Goal: Information Seeking & Learning: Find specific fact

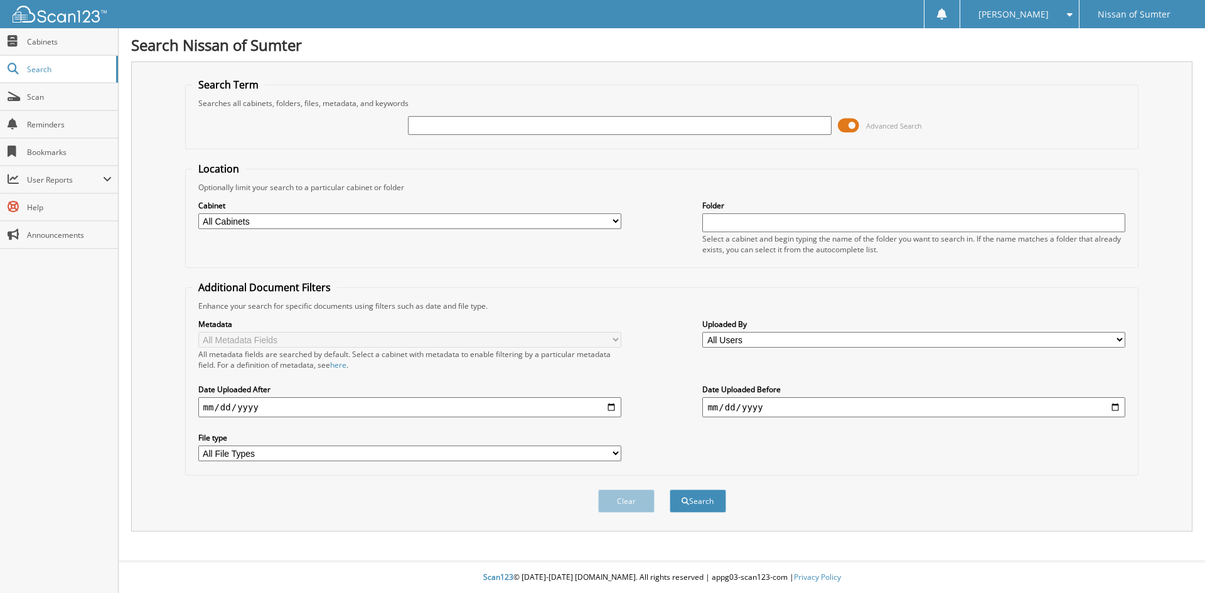
click at [488, 126] on input "text" at bounding box center [619, 125] width 423 height 19
type input "63909"
click at [670, 490] on button "Search" at bounding box center [698, 501] width 56 height 23
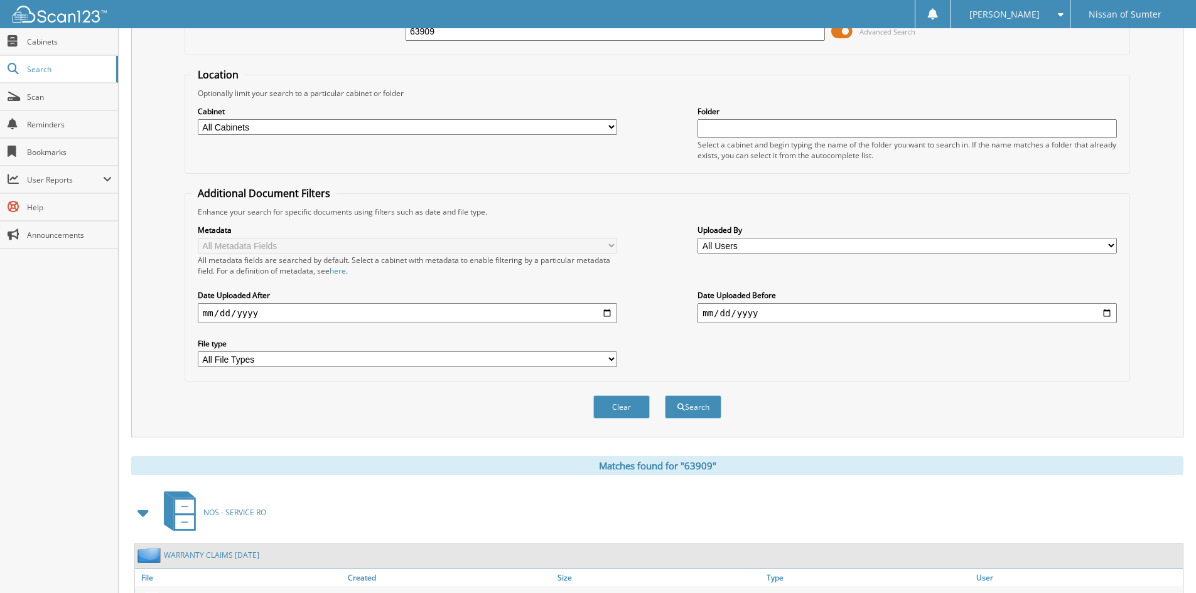
scroll to position [314, 0]
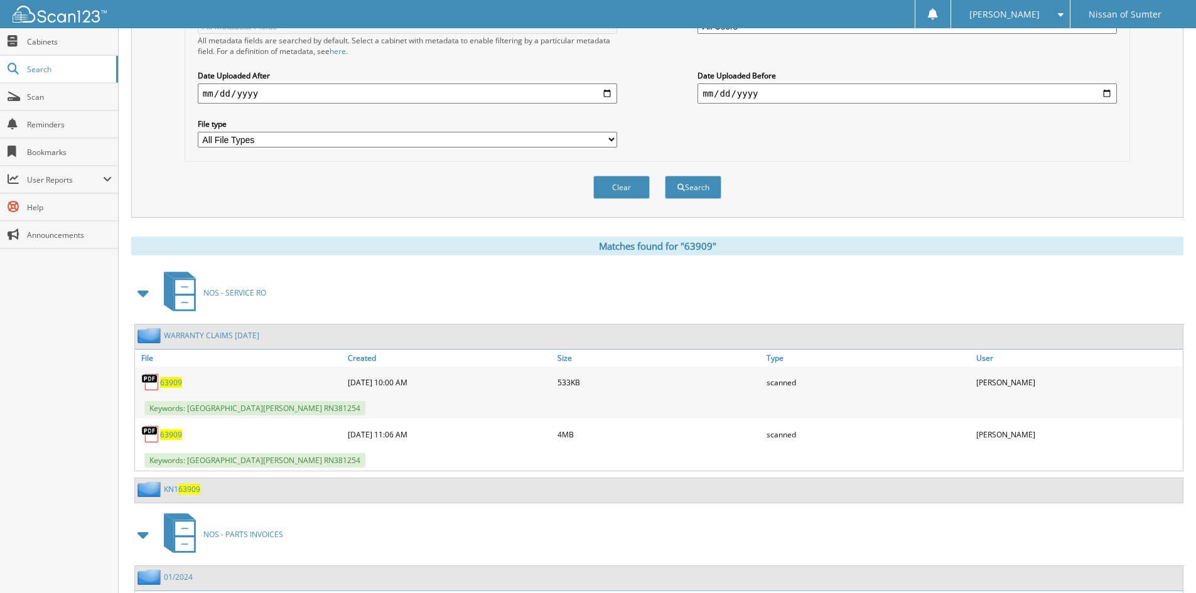
click at [163, 383] on span "63909" at bounding box center [171, 382] width 22 height 11
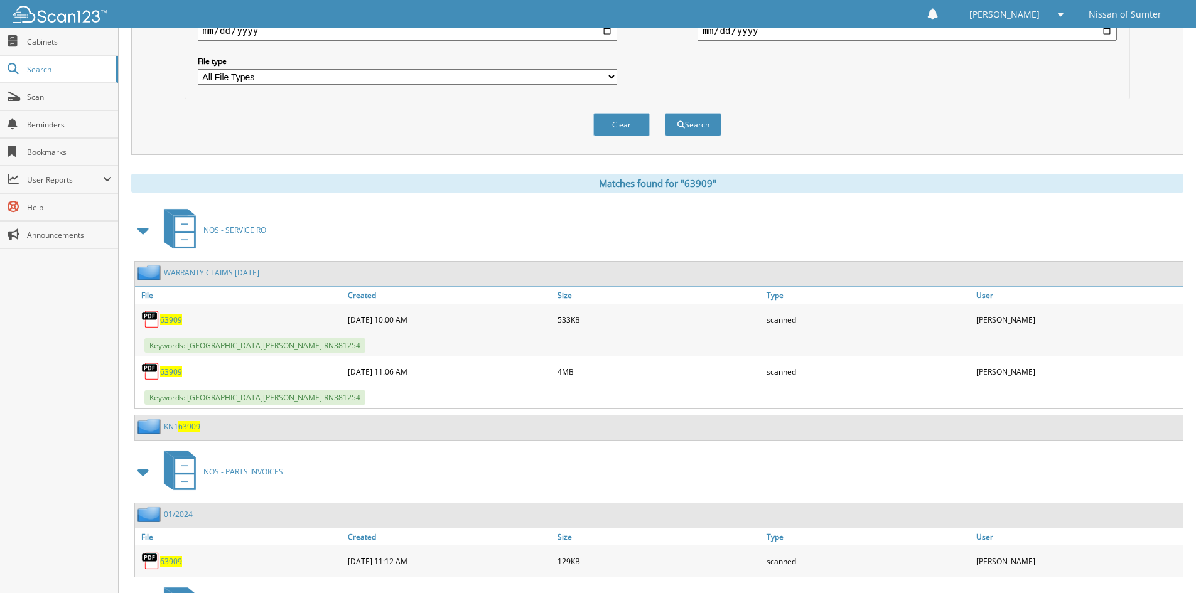
click at [168, 372] on span "63909" at bounding box center [171, 372] width 22 height 11
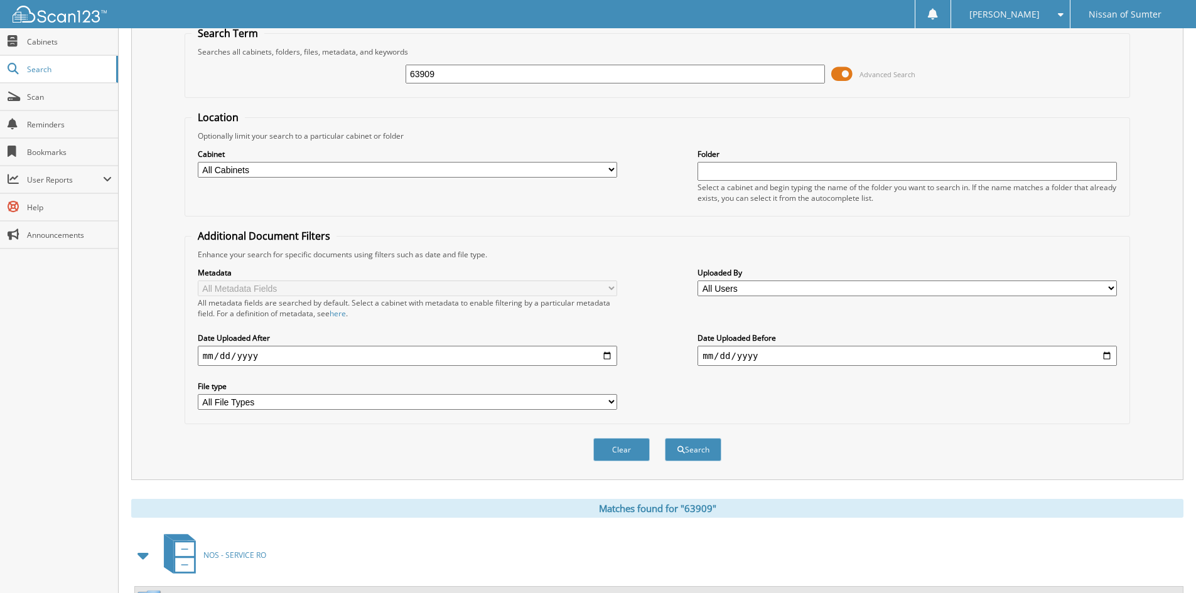
scroll to position [0, 0]
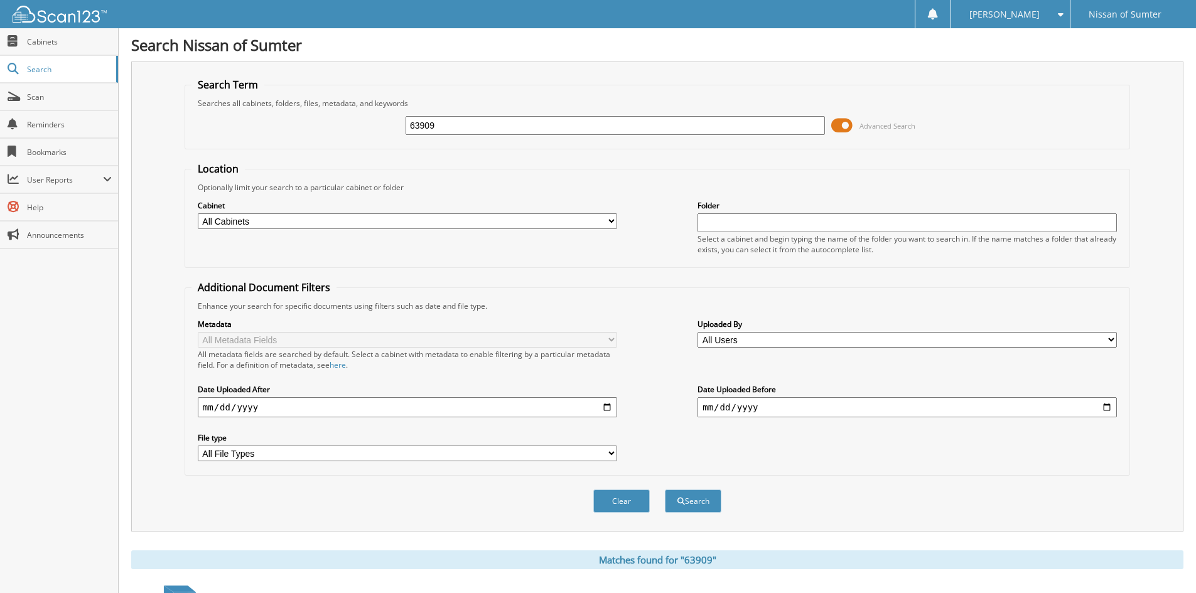
drag, startPoint x: 652, startPoint y: 126, endPoint x: 353, endPoint y: 124, distance: 298.8
click at [357, 124] on div "63909 Advanced Search" at bounding box center [657, 126] width 932 height 34
type input "61600"
click at [665, 490] on button "Search" at bounding box center [693, 501] width 56 height 23
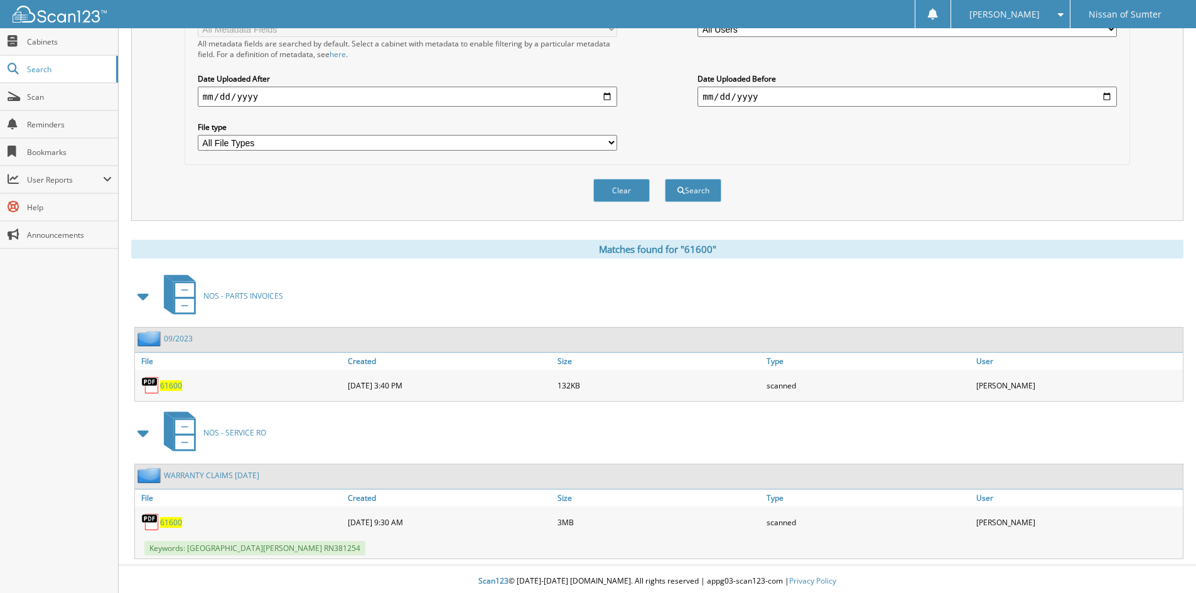
scroll to position [315, 0]
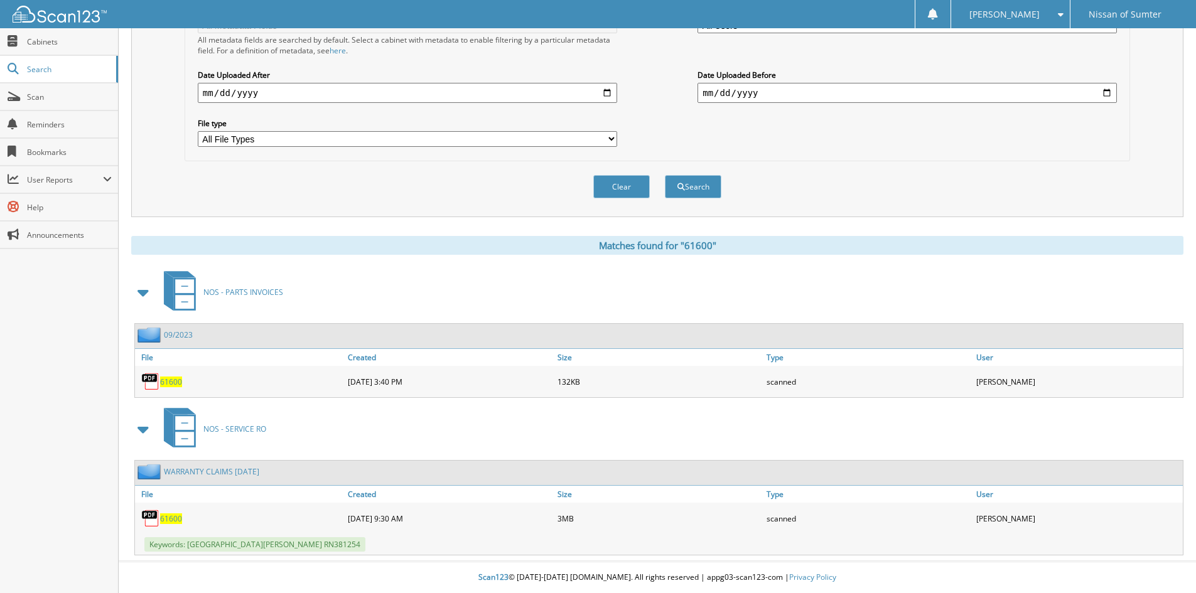
click at [175, 521] on span "61600" at bounding box center [171, 519] width 22 height 11
drag, startPoint x: 1029, startPoint y: 125, endPoint x: 1038, endPoint y: 125, distance: 8.8
click at [1029, 124] on div "Metadata All Metadata Fields All metadata fields are searched by default. Selec…" at bounding box center [657, 76] width 932 height 158
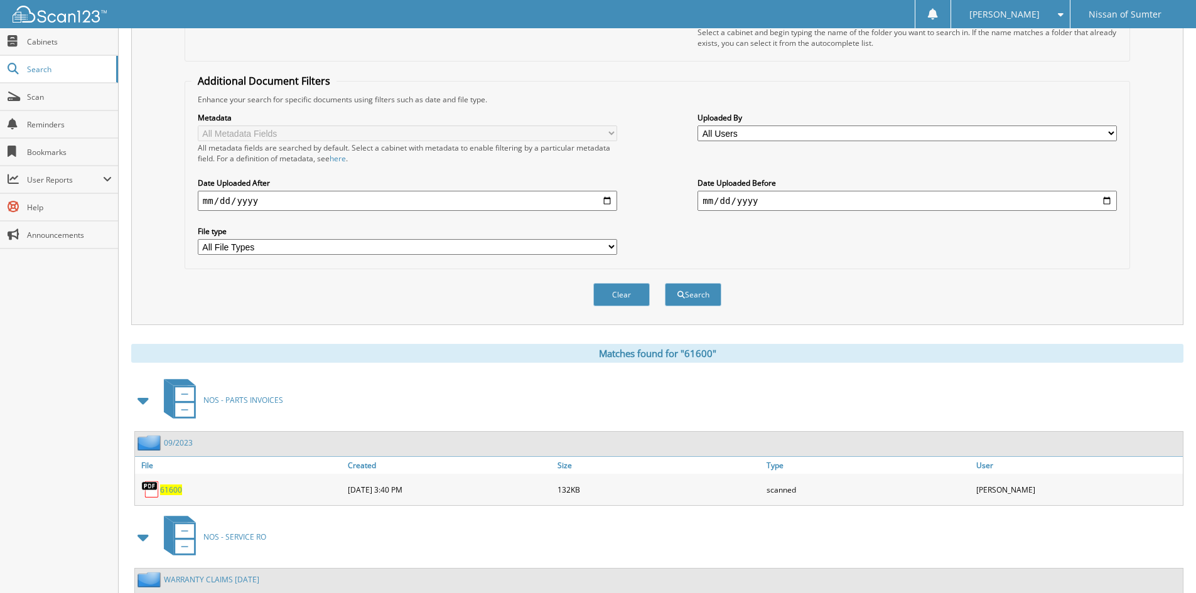
scroll to position [190, 0]
